Goal: Find specific page/section: Find specific page/section

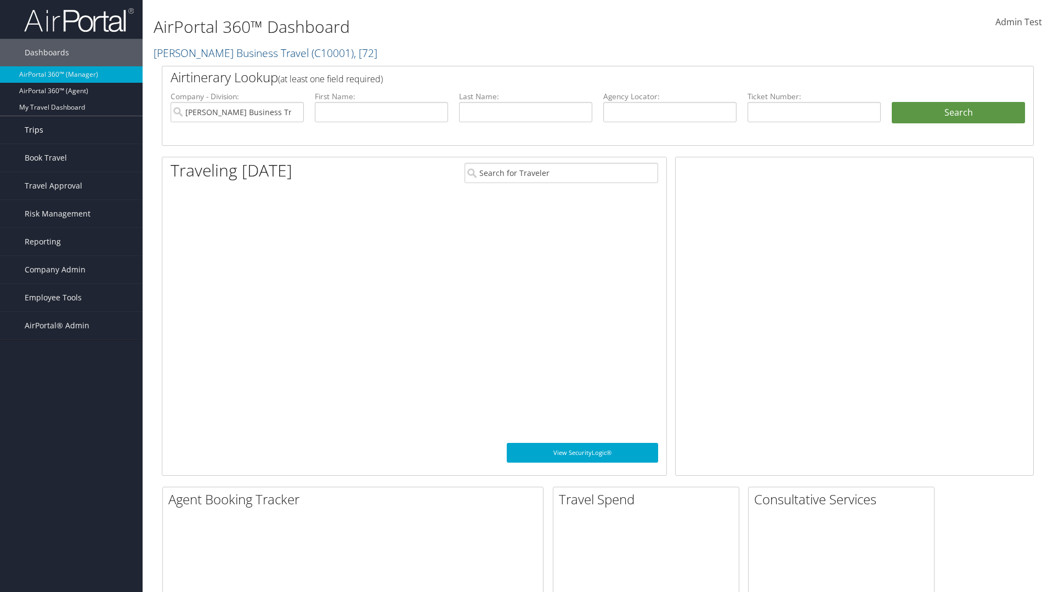
click at [71, 130] on link "Trips" at bounding box center [71, 129] width 143 height 27
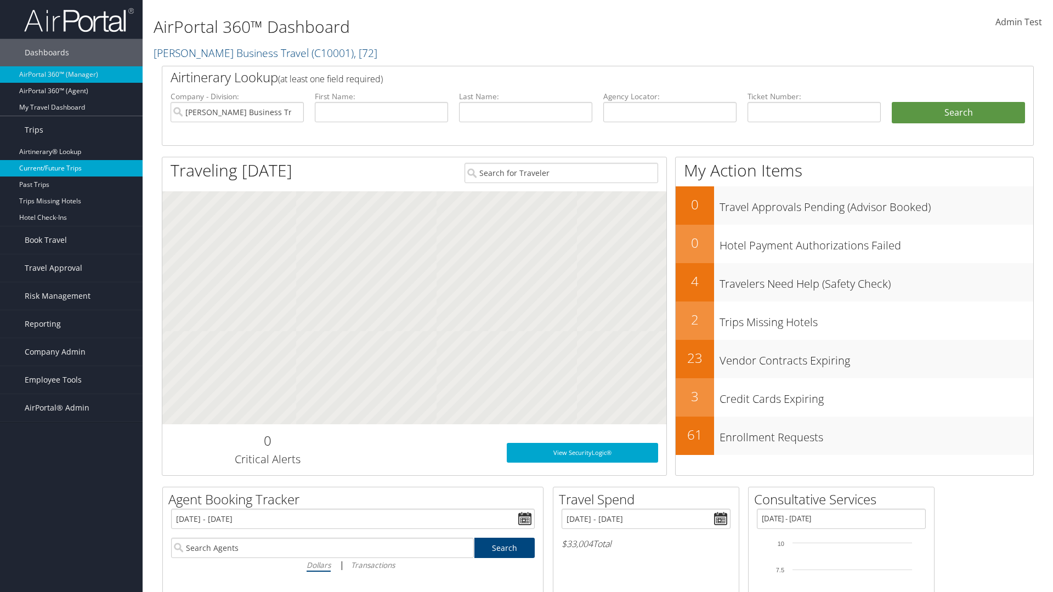
click at [71, 168] on link "Current/Future Trips" at bounding box center [71, 168] width 143 height 16
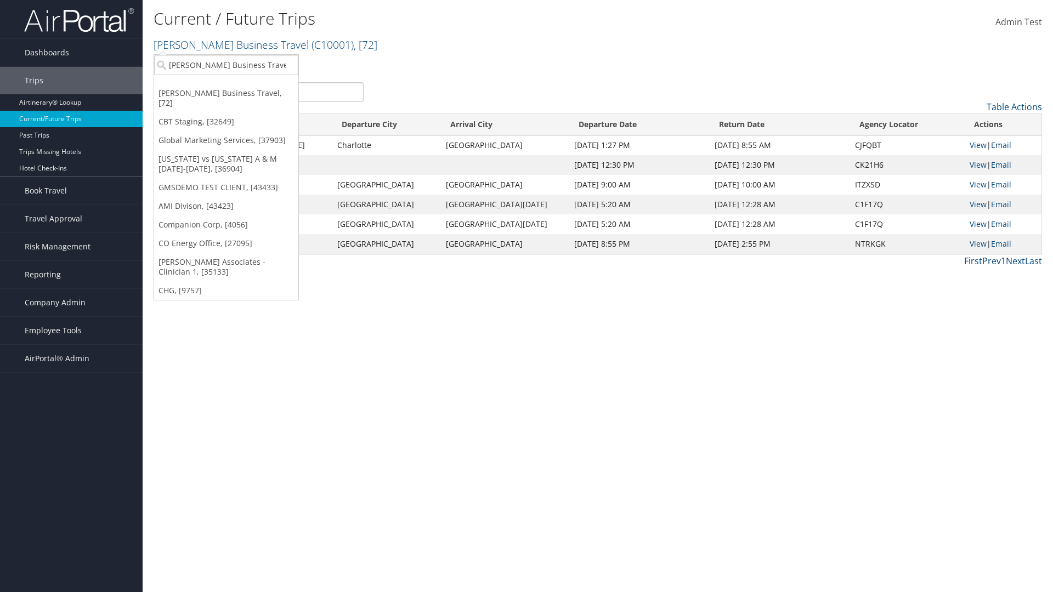
type input "[PERSON_NAME] Business Travel"
click at [241, 85] on div "Christopherson Business Travel (C10001), [72]" at bounding box center [241, 85] width 187 height 10
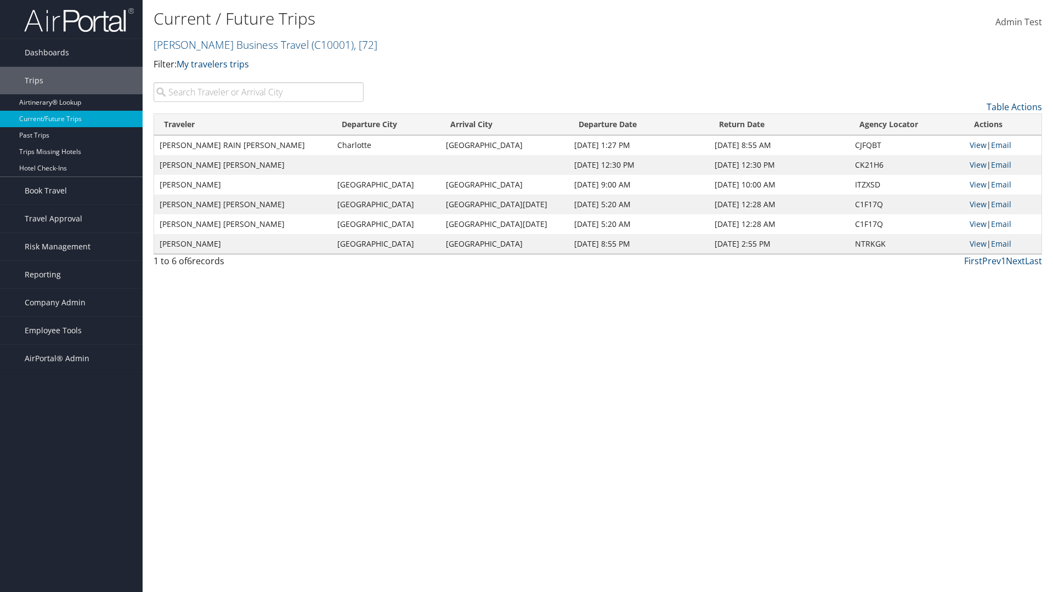
click at [258, 92] on input "search" at bounding box center [259, 92] width 210 height 20
type input "TATUM"
